Goal: Information Seeking & Learning: Learn about a topic

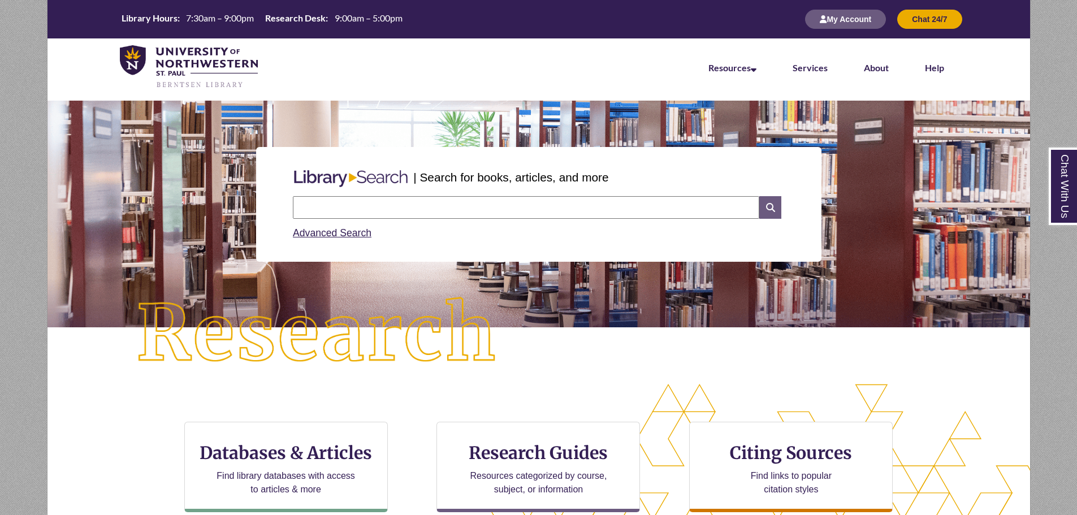
click at [775, 211] on icon at bounding box center [769, 207] width 21 height 23
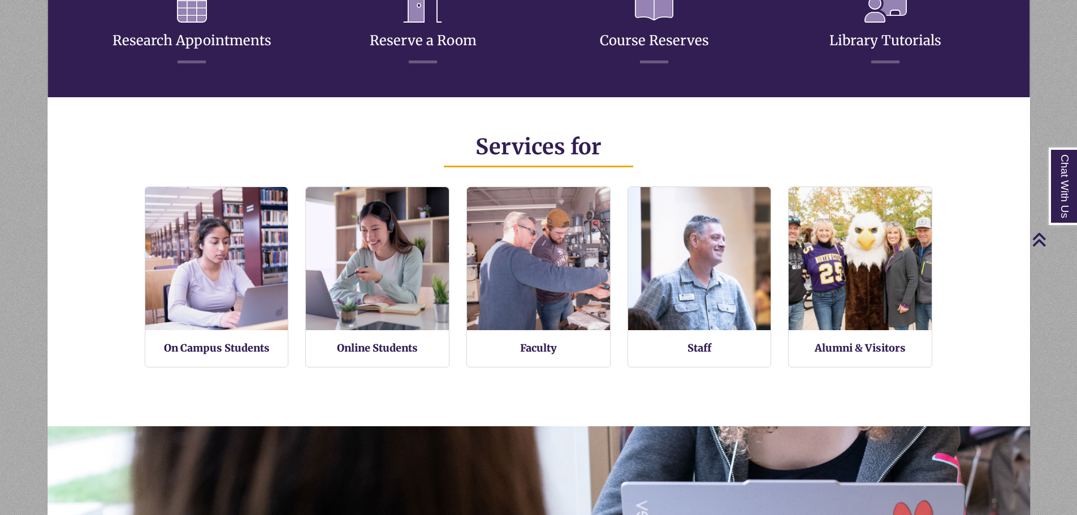
scroll to position [396, 0]
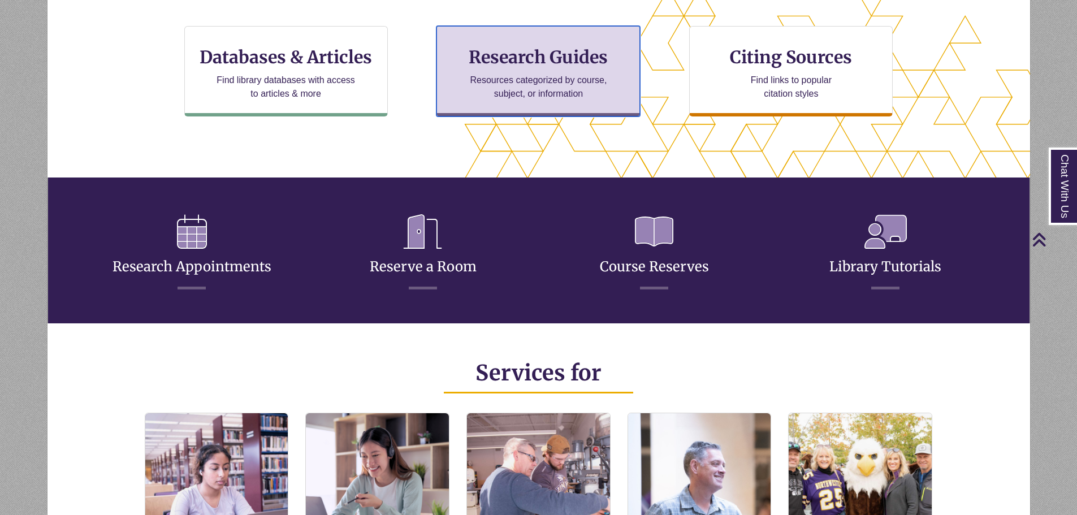
click at [581, 65] on h3 "Research Guides" at bounding box center [538, 56] width 184 height 21
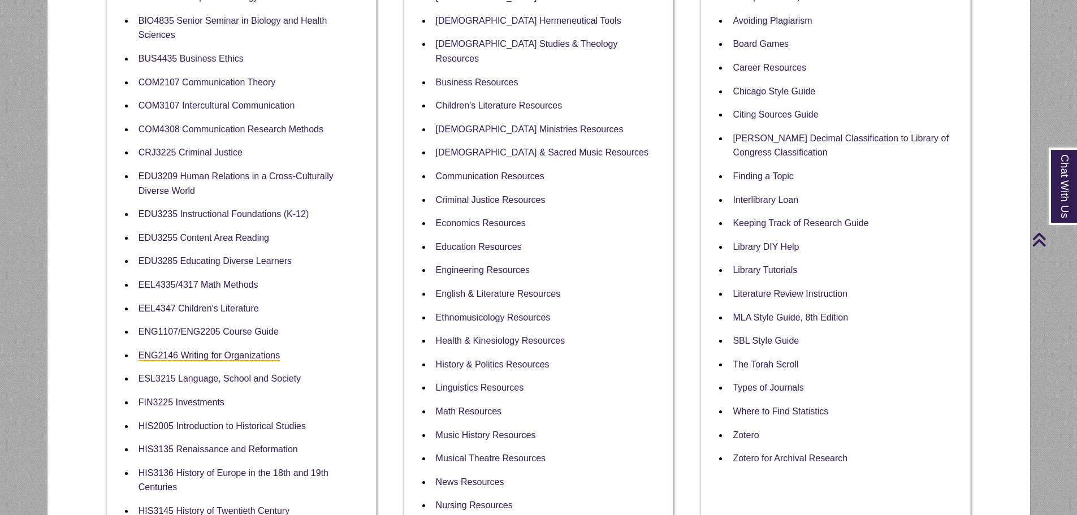
scroll to position [283, 0]
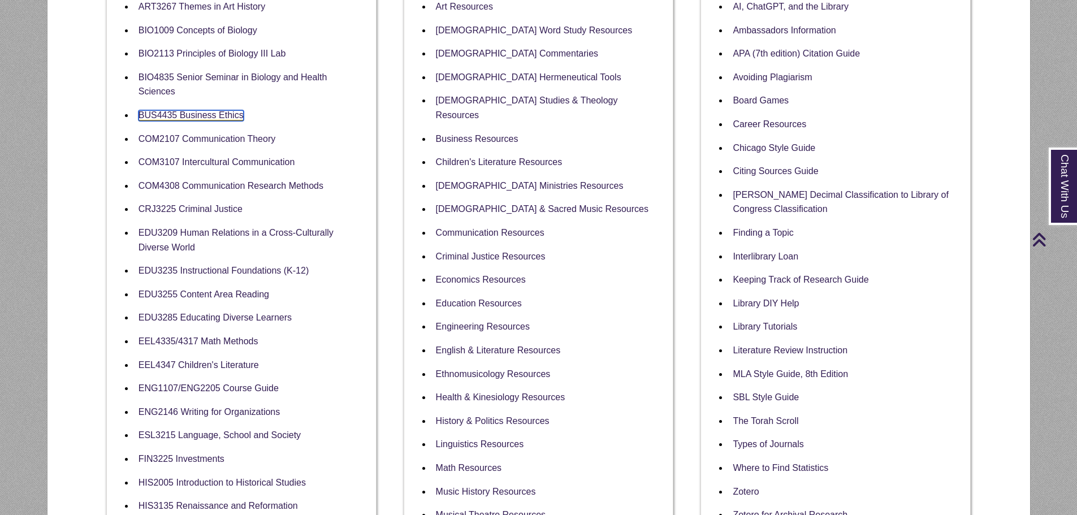
click at [232, 111] on link "BUS4435 Business Ethics" at bounding box center [191, 115] width 105 height 11
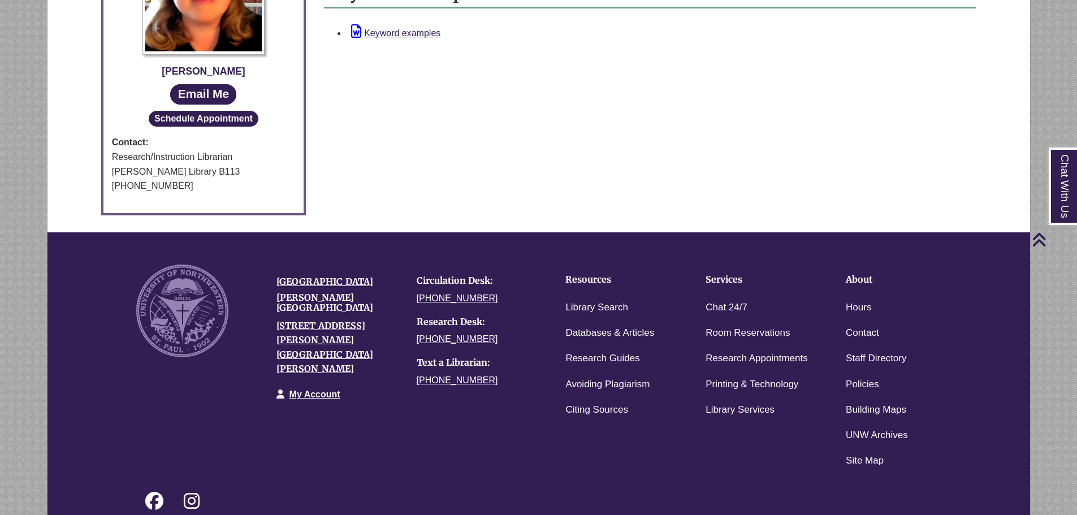
scroll to position [752, 0]
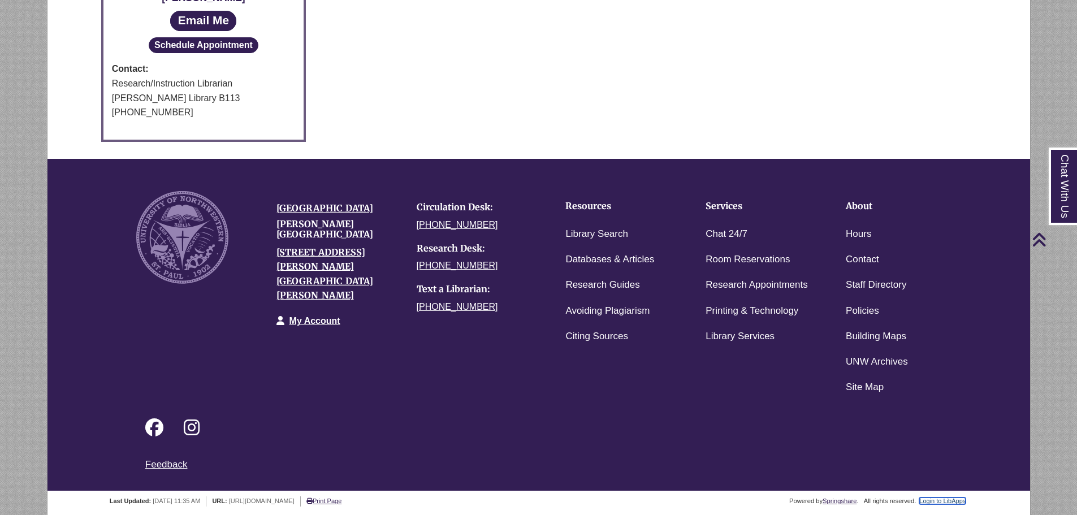
click at [956, 499] on link "Login to LibApps" at bounding box center [942, 501] width 46 height 7
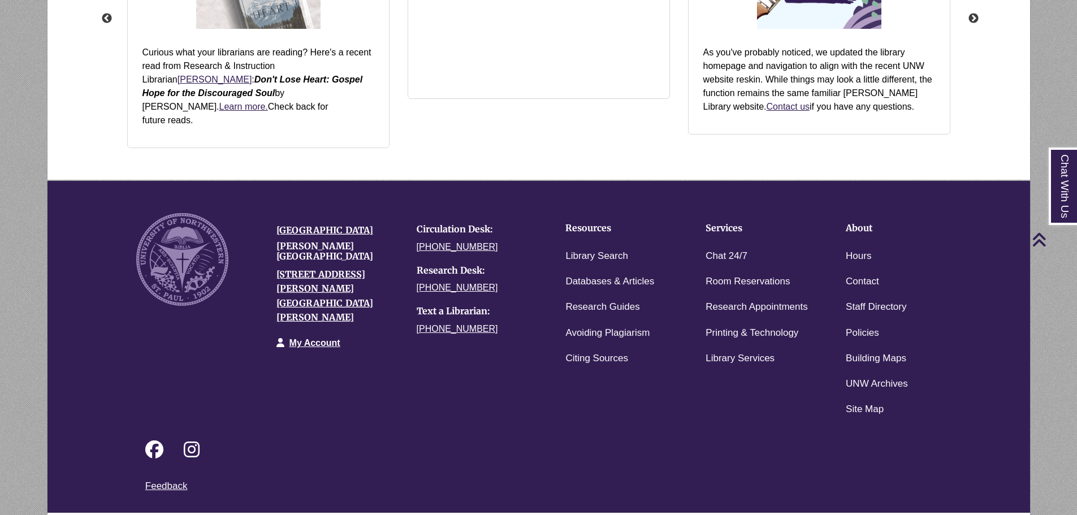
click at [946, 513] on div "Powered by Springshare . All rights reserved. Login to LibApps" at bounding box center [539, 521] width 984 height 16
click at [953, 515] on link "Login to LibApps" at bounding box center [951, 520] width 46 height 7
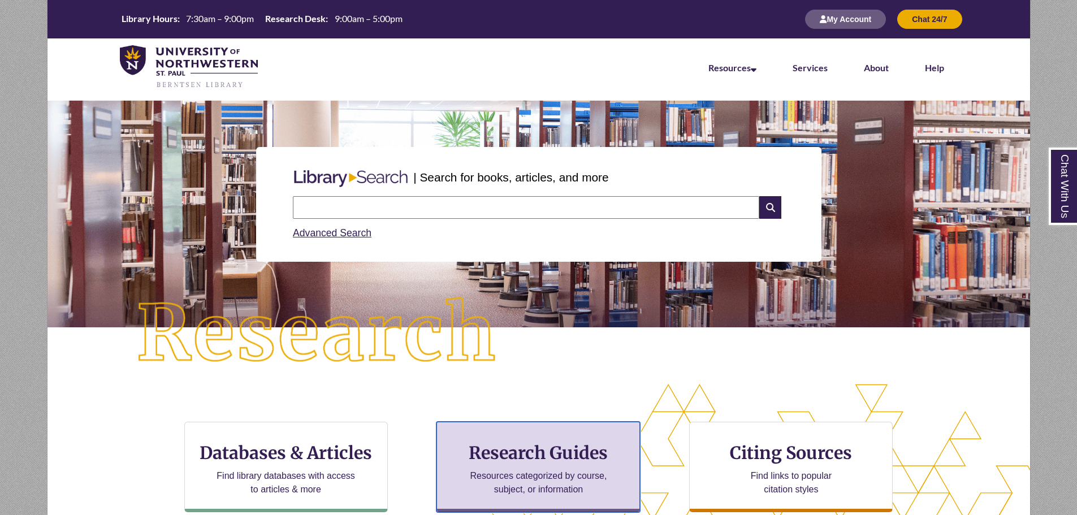
click at [565, 476] on p "Resources categorized by course, subject, or information" at bounding box center [539, 482] width 148 height 27
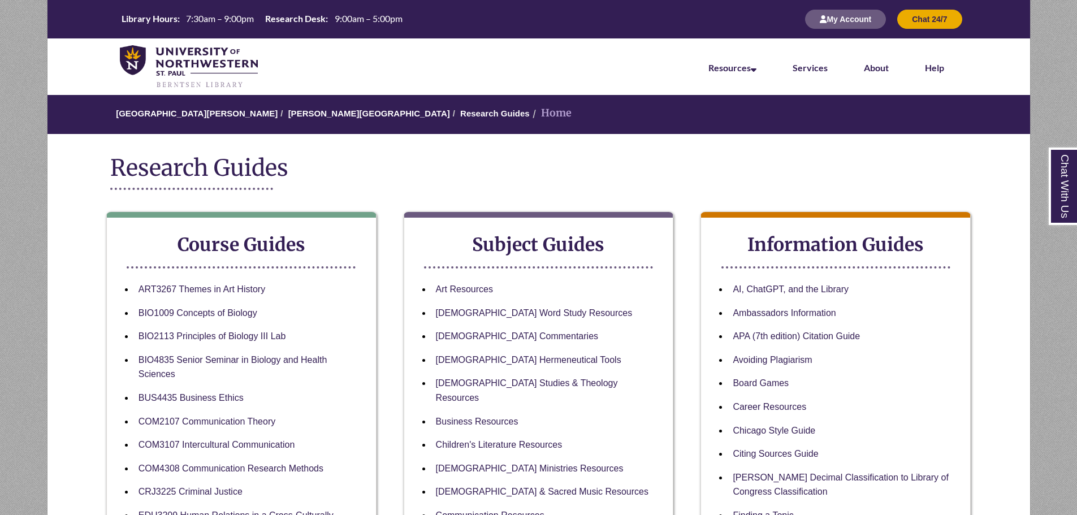
scroll to position [170, 0]
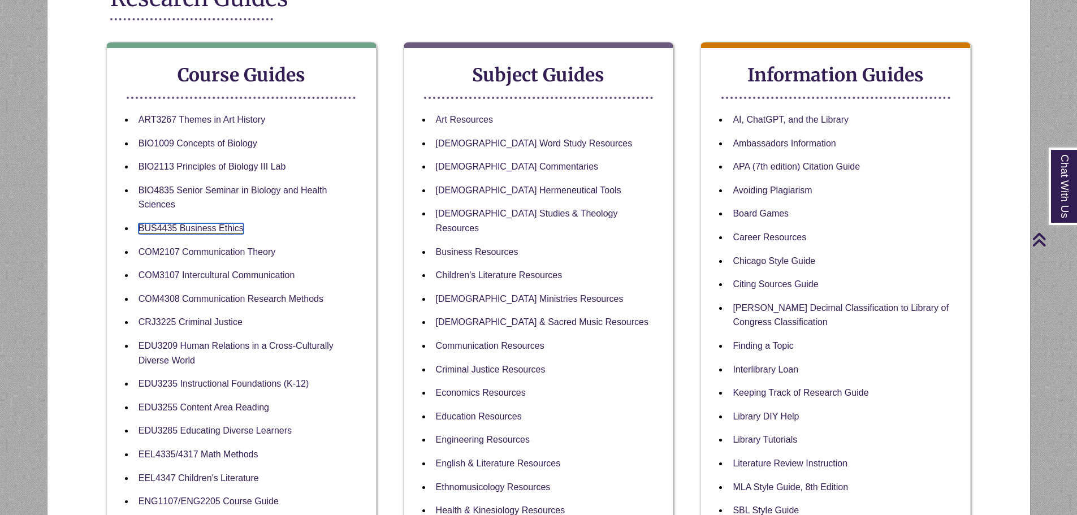
click at [230, 226] on link "BUS4435 Business Ethics" at bounding box center [191, 228] width 105 height 11
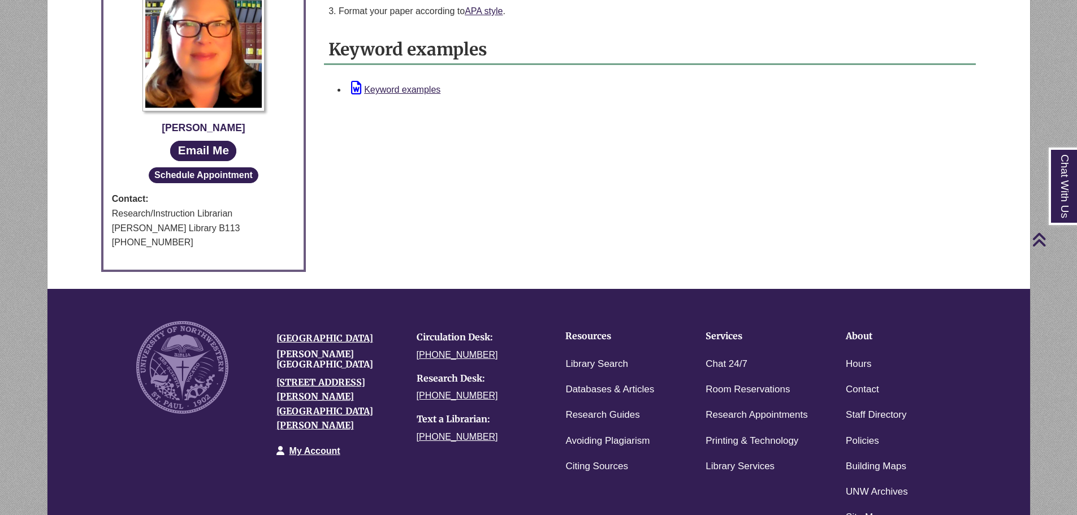
scroll to position [752, 0]
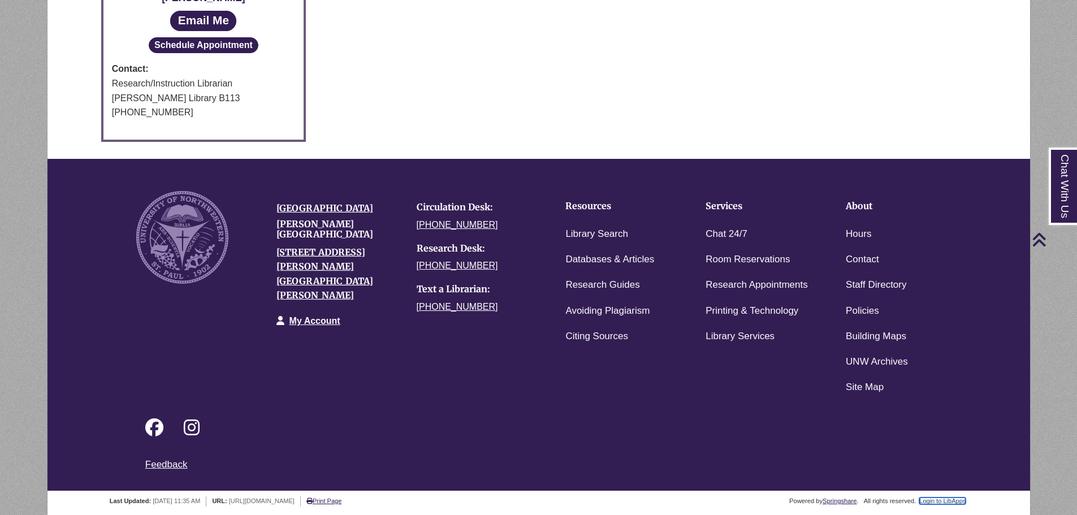
click at [947, 502] on link "Login to LibApps" at bounding box center [942, 501] width 46 height 7
